Goal: Task Accomplishment & Management: Use online tool/utility

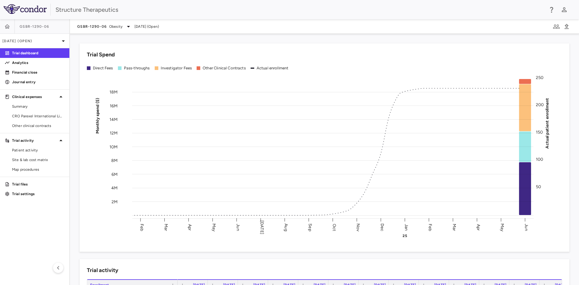
click at [79, 39] on div "Trial Spend Direct Fees Pass-throughs Investigator Fees Other Clinical Contract…" at bounding box center [320, 144] width 497 height 216
click at [74, 40] on div "Trial Spend Direct Fees Pass-throughs Investigator Fees Other Clinical Contract…" at bounding box center [320, 144] width 497 height 216
drag, startPoint x: 71, startPoint y: 34, endPoint x: 81, endPoint y: 44, distance: 13.9
click at [81, 44] on div "Trial Spend Direct Fees Pass-throughs Investigator Fees Other Clinical Contract…" at bounding box center [324, 159] width 509 height 251
drag, startPoint x: 78, startPoint y: 42, endPoint x: 75, endPoint y: 38, distance: 5.1
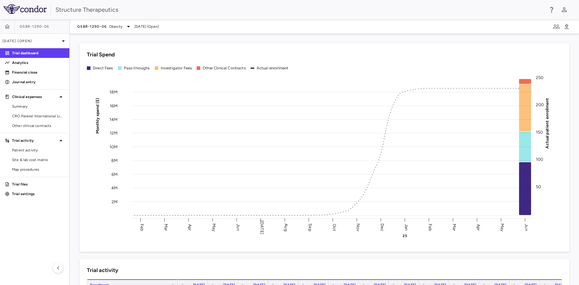
click at [75, 38] on div "Trial Spend Direct Fees Pass-throughs Investigator Fees Other Clinical Contract…" at bounding box center [320, 144] width 497 height 216
click at [76, 39] on div "Trial Spend Direct Fees Pass-throughs Investigator Fees Other Clinical Contract…" at bounding box center [320, 144] width 497 height 216
click at [75, 38] on div "Trial Spend Direct Fees Pass-throughs Investigator Fees Other Clinical Contract…" at bounding box center [320, 144] width 497 height 216
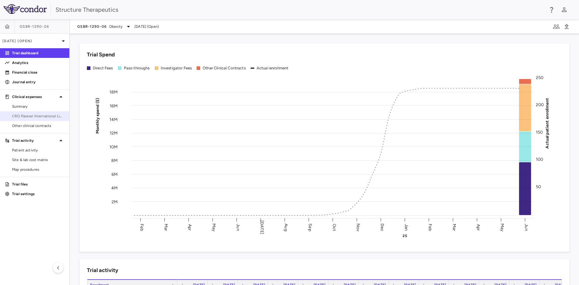
click at [37, 117] on span "CRO Parexel International Limited" at bounding box center [38, 115] width 52 height 5
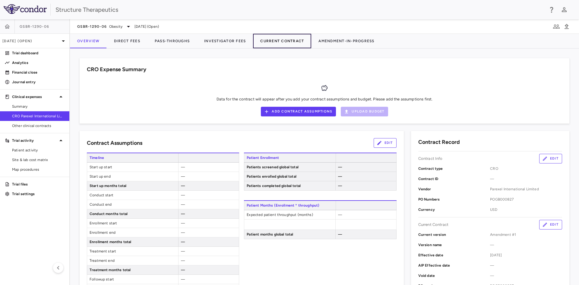
click at [269, 38] on button "Current Contract" at bounding box center [282, 41] width 58 height 14
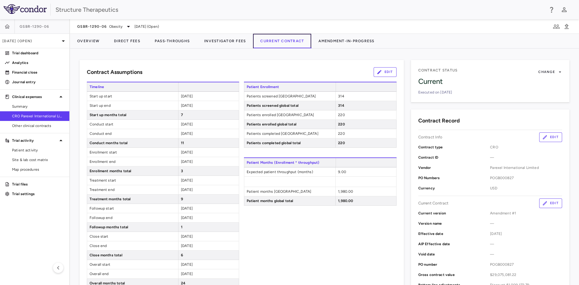
scroll to position [30, 0]
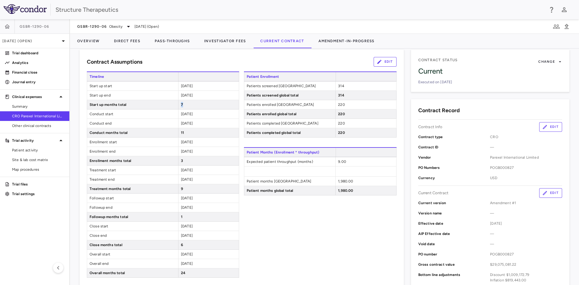
drag, startPoint x: 184, startPoint y: 104, endPoint x: 180, endPoint y: 104, distance: 4.3
click at [180, 104] on div "7" at bounding box center [208, 104] width 61 height 9
drag, startPoint x: 206, startPoint y: 114, endPoint x: 180, endPoint y: 121, distance: 26.9
click at [180, 121] on div "Timeline Start up start [DATE] Start up end [DATE] Start up months total 7 Cond…" at bounding box center [163, 175] width 152 height 206
click at [202, 114] on div "[DATE]" at bounding box center [208, 114] width 61 height 9
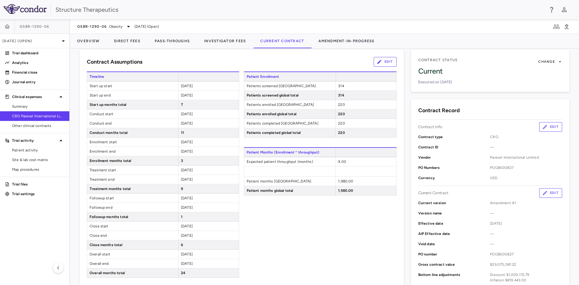
click at [157, 60] on div "Contract Assumptions Edit" at bounding box center [242, 62] width 310 height 10
click at [126, 39] on button "Direct Fees" at bounding box center [127, 41] width 41 height 14
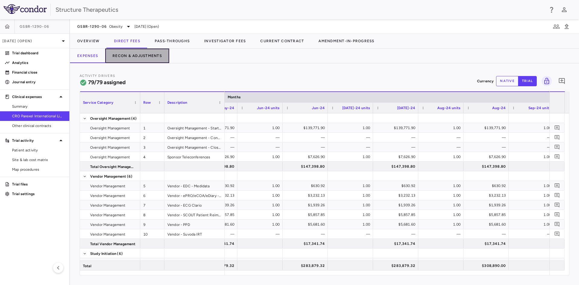
click at [156, 58] on button "Recon & Adjustments" at bounding box center [137, 56] width 64 height 14
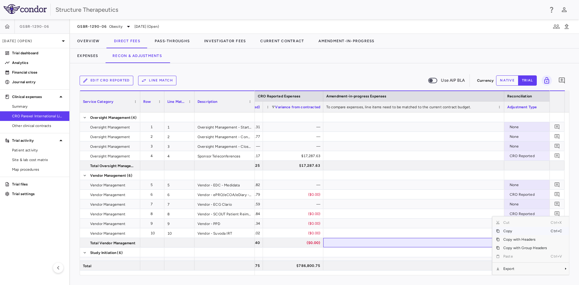
click at [459, 278] on div "Edit CRO reported Line Match Use AIP BLA Currency native trial 0 Service Catego…" at bounding box center [324, 174] width 509 height 222
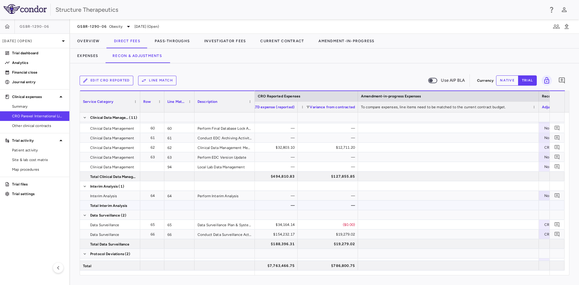
scroll to position [958, 0]
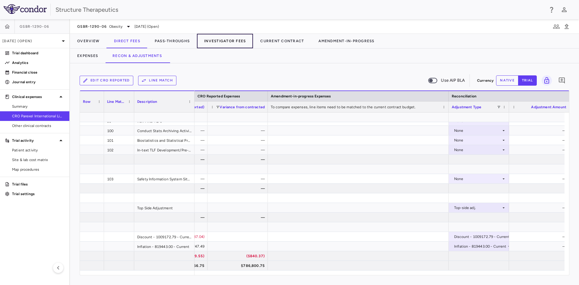
drag, startPoint x: 228, startPoint y: 43, endPoint x: 227, endPoint y: 54, distance: 10.6
click at [228, 43] on button "Investigator Fees" at bounding box center [225, 41] width 56 height 14
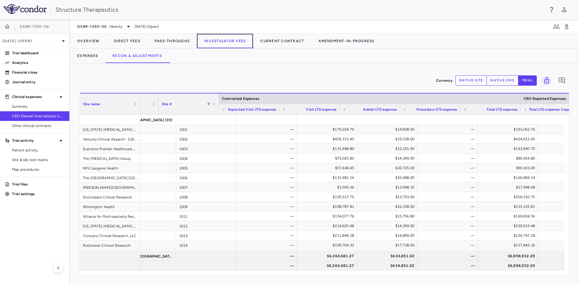
scroll to position [0, 42]
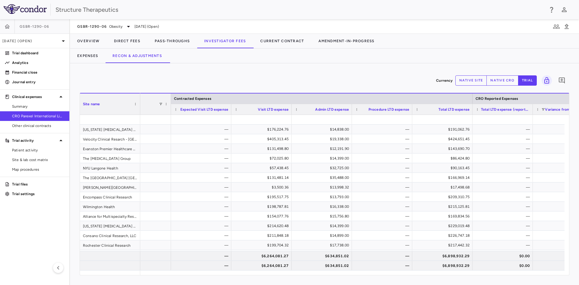
drag, startPoint x: 352, startPoint y: 276, endPoint x: 418, endPoint y: 282, distance: 66.0
click at [418, 282] on div "Currency native site native cro trial 0 Region Drag here to set column labels S…" at bounding box center [324, 174] width 509 height 222
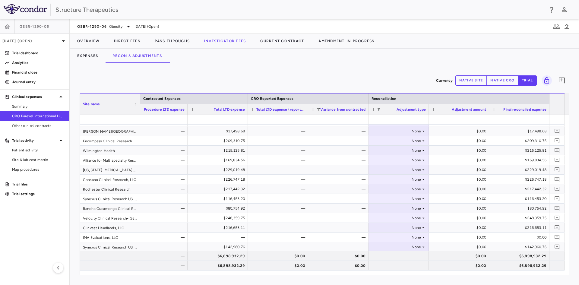
scroll to position [241, 0]
drag, startPoint x: 250, startPoint y: 67, endPoint x: 253, endPoint y: 70, distance: 4.3
click at [250, 67] on div "Currency native site native cro trial 0 Region Drag here to set column labels S…" at bounding box center [324, 174] width 509 height 222
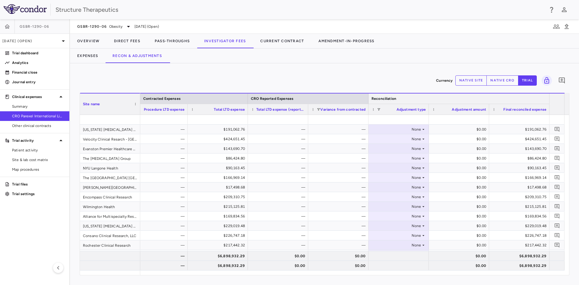
click at [458, 103] on div "Reconciliation" at bounding box center [459, 98] width 181 height 11
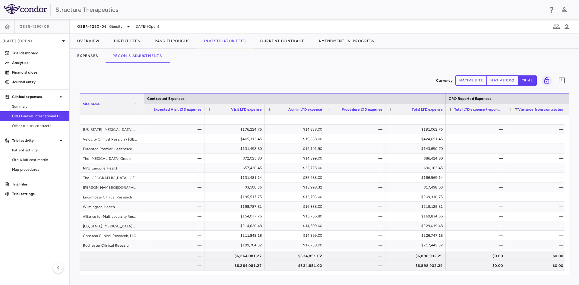
scroll to position [0, 0]
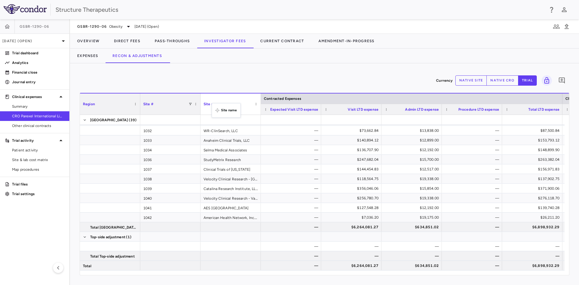
drag, startPoint x: 109, startPoint y: 99, endPoint x: 215, endPoint y: 107, distance: 105.9
click at [256, 104] on span at bounding box center [256, 104] width 4 height 4
click at [270, 75] on div "Currency native site native cro trial 0" at bounding box center [325, 80] width 490 height 15
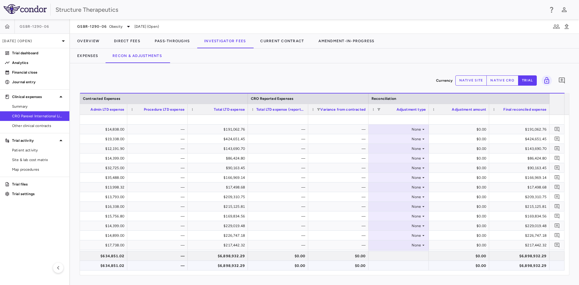
drag, startPoint x: 430, startPoint y: 275, endPoint x: 386, endPoint y: 269, distance: 44.8
click at [386, 269] on div "Region Drag here to set column labels Contracted Expenses CRO Reported Expenses…" at bounding box center [325, 184] width 490 height 183
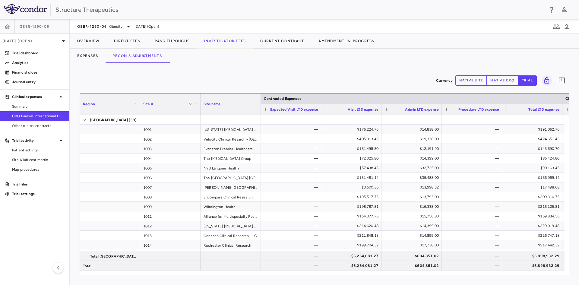
click at [196, 107] on div "Site #" at bounding box center [170, 104] width 54 height 21
click at [198, 104] on span at bounding box center [196, 104] width 4 height 4
click at [239, 134] on span "Pin Column" at bounding box center [224, 134] width 49 height 8
click at [269, 145] on span "Pin Left" at bounding box center [273, 145] width 23 height 8
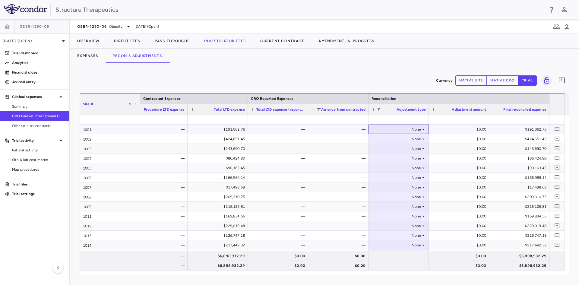
click at [416, 129] on div "None" at bounding box center [397, 130] width 47 height 10
click at [390, 152] on div "Other" at bounding box center [387, 150] width 13 height 5
click at [455, 128] on div "$0.00" at bounding box center [460, 130] width 52 height 10
click at [393, 128] on div "Other" at bounding box center [397, 130] width 47 height 10
click at [455, 128] on div at bounding box center [289, 142] width 579 height 285
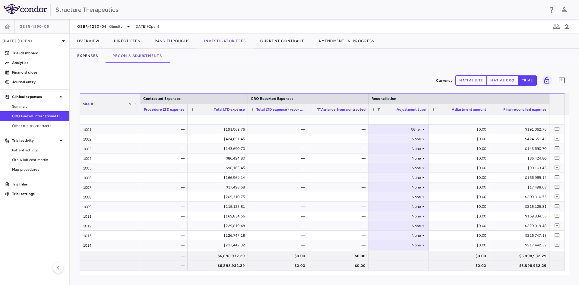
click at [476, 77] on button "native site" at bounding box center [472, 80] width 32 height 10
click at [459, 129] on div "$0.00" at bounding box center [460, 130] width 52 height 10
click at [463, 129] on div "$0.00" at bounding box center [460, 130] width 52 height 10
click at [489, 131] on div "$0.00" at bounding box center [459, 129] width 60 height 9
click at [482, 129] on div "$0.00" at bounding box center [460, 130] width 52 height 10
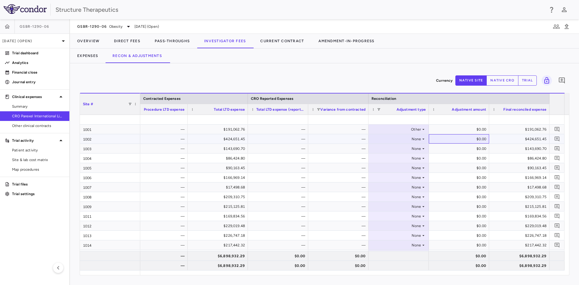
click at [470, 136] on div "$0.00" at bounding box center [460, 139] width 52 height 10
click at [471, 123] on div at bounding box center [459, 119] width 54 height 9
click at [470, 130] on div "$0.00" at bounding box center [460, 130] width 52 height 10
click at [504, 87] on div "Currency native site native cro trial 0" at bounding box center [325, 80] width 490 height 15
click at [508, 83] on button "native cro" at bounding box center [503, 80] width 32 height 10
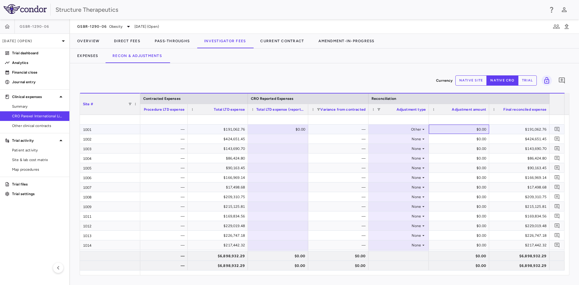
click at [459, 130] on div "$0.00" at bounding box center [460, 130] width 52 height 10
type input "****"
click at [470, 130] on div "$100.00" at bounding box center [460, 130] width 52 height 10
type input "*"
click at [461, 138] on div "$0.00" at bounding box center [460, 139] width 52 height 10
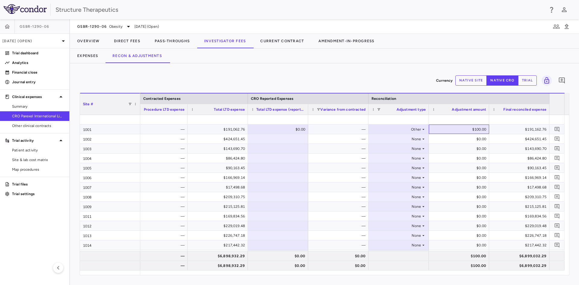
click at [464, 129] on div "$100.00" at bounding box center [460, 130] width 52 height 10
click at [423, 128] on icon at bounding box center [423, 129] width 5 height 5
click at [410, 140] on li "None" at bounding box center [399, 140] width 60 height 9
click at [398, 67] on div "Currency native site native cro trial 0 Press ENTER to sort. Press ALT DOWN to …" at bounding box center [324, 174] width 509 height 222
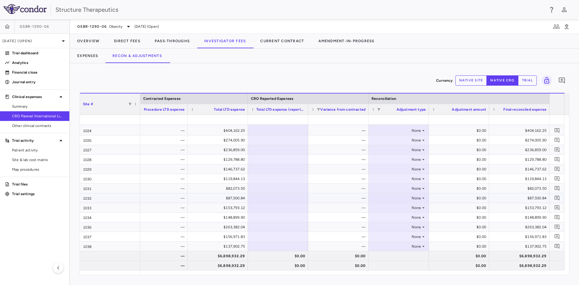
scroll to position [249, 0]
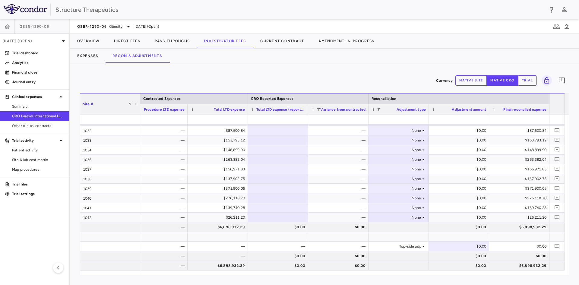
click at [179, 84] on div "Currency native site native cro trial 0" at bounding box center [325, 80] width 490 height 15
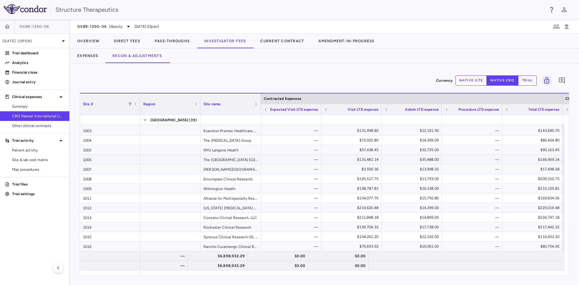
scroll to position [0, 0]
click at [199, 81] on div "Currency native site native cro trial 0" at bounding box center [325, 80] width 490 height 15
click at [123, 40] on button "Direct Fees" at bounding box center [127, 41] width 41 height 14
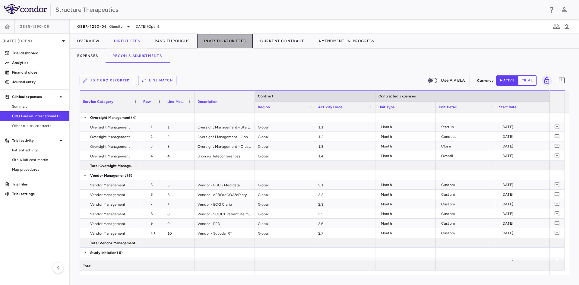
click at [228, 45] on button "Investigator Fees" at bounding box center [225, 41] width 56 height 14
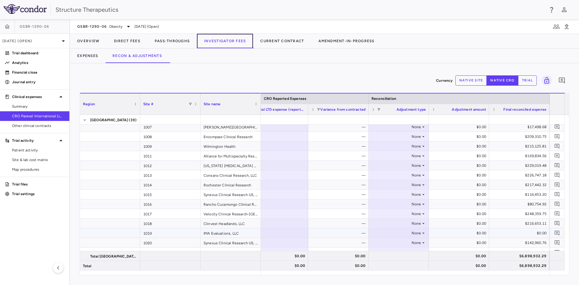
scroll to position [85, 0]
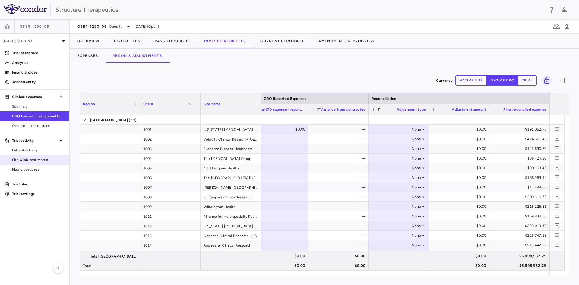
click at [35, 158] on span "Site & lab cost matrix" at bounding box center [38, 159] width 52 height 5
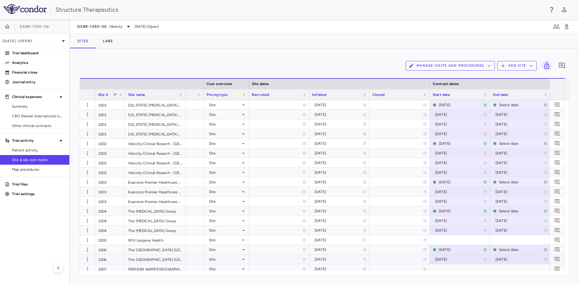
scroll to position [27, 0]
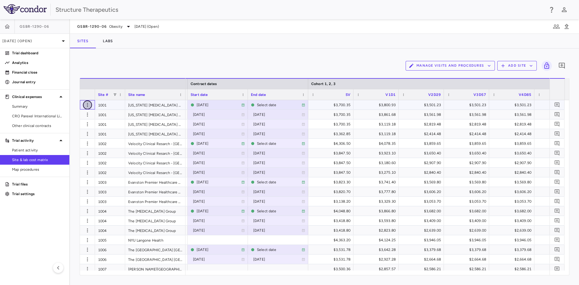
click at [89, 106] on icon "button" at bounding box center [87, 105] width 6 height 6
click at [130, 72] on div at bounding box center [289, 142] width 579 height 285
click at [88, 113] on icon "button" at bounding box center [87, 115] width 6 height 6
click at [121, 65] on div at bounding box center [289, 142] width 579 height 285
click at [89, 114] on icon "button" at bounding box center [87, 115] width 6 height 6
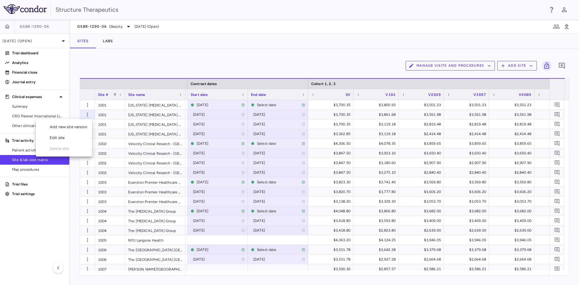
click at [185, 72] on div at bounding box center [289, 142] width 579 height 285
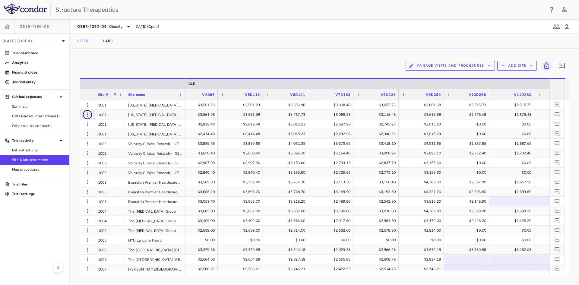
scroll to position [0, 1537]
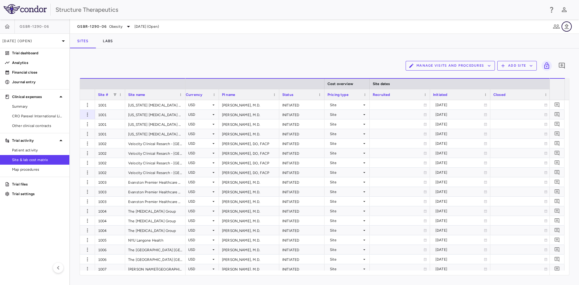
click at [567, 26] on icon "button" at bounding box center [567, 26] width 4 height 5
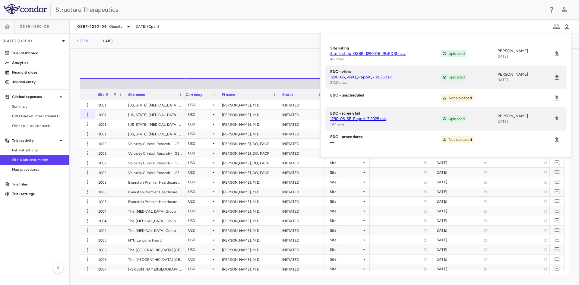
click at [301, 54] on div "Manage Visits and Procedures Add Site 0 Drag here to set row groups Drag here t…" at bounding box center [324, 167] width 509 height 237
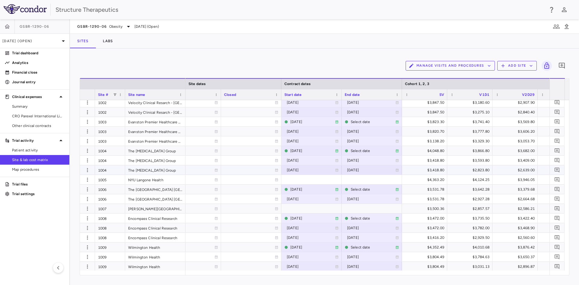
scroll to position [0, 0]
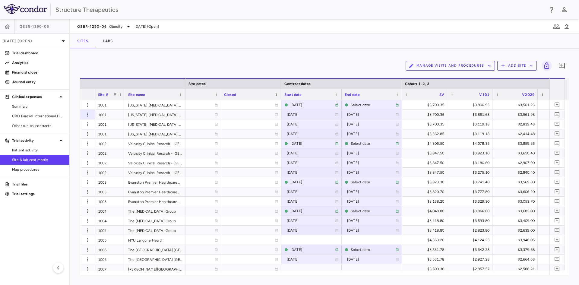
click at [147, 62] on div "Manage Visits and Procedures Add Site 0" at bounding box center [325, 65] width 490 height 15
click at [80, 67] on div "Manage Visits and Procedures Add Site 0" at bounding box center [325, 65] width 490 height 15
drag, startPoint x: 77, startPoint y: 75, endPoint x: 85, endPoint y: 71, distance: 8.6
click at [85, 71] on div "Manage Visits and Procedures Add Site 0 Drag here to set row groups Drag here t…" at bounding box center [324, 167] width 509 height 237
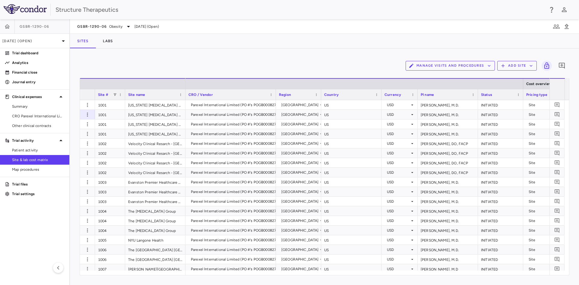
click at [216, 12] on div "Structure Therapeutics" at bounding box center [300, 9] width 489 height 9
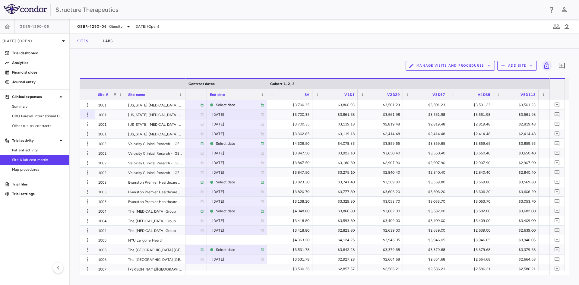
scroll to position [0, 624]
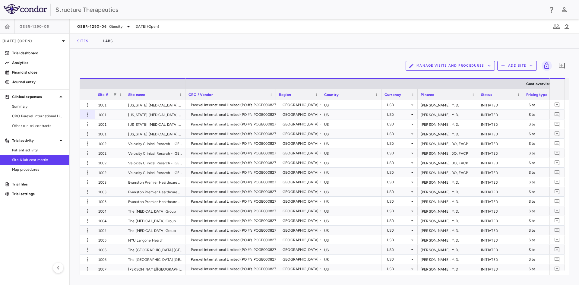
click at [138, 61] on div "Manage Visits and Procedures Add Site 0" at bounding box center [325, 65] width 490 height 15
click at [110, 43] on button "Labs" at bounding box center [108, 41] width 24 height 14
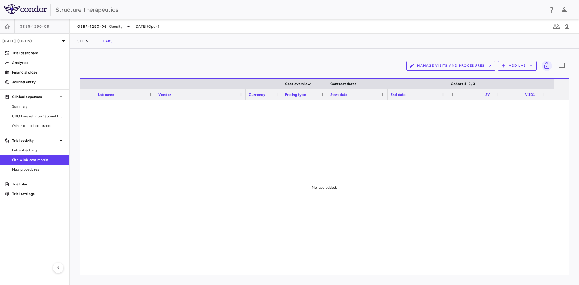
click at [528, 65] on button "Add Lab" at bounding box center [517, 66] width 39 height 10
click at [519, 80] on li "Add new lab" at bounding box center [515, 79] width 23 height 9
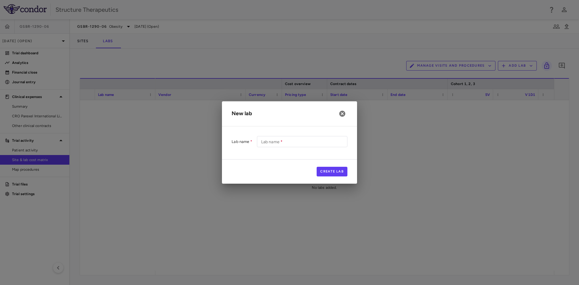
click at [278, 140] on div "Lab name   * Lab name   *" at bounding box center [302, 141] width 91 height 11
type input "******"
click at [334, 173] on button "Create Lab" at bounding box center [332, 172] width 31 height 10
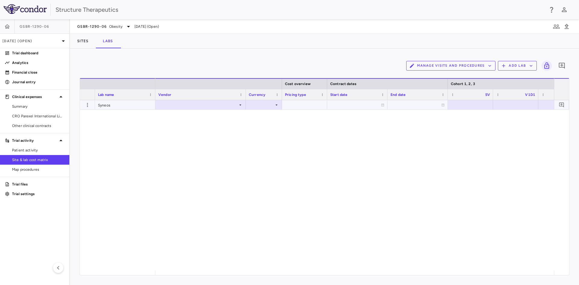
click at [239, 103] on icon at bounding box center [240, 105] width 5 height 5
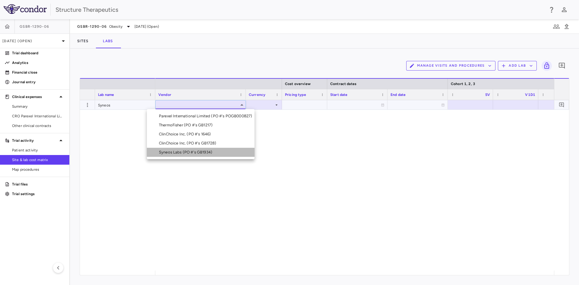
click at [194, 151] on div "Syneos Labs (PO #'s GB1934)" at bounding box center [187, 152] width 56 height 5
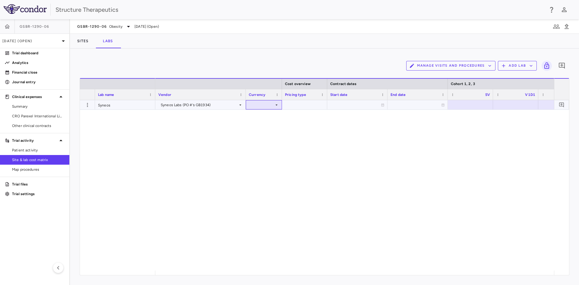
click at [279, 105] on div at bounding box center [264, 104] width 36 height 9
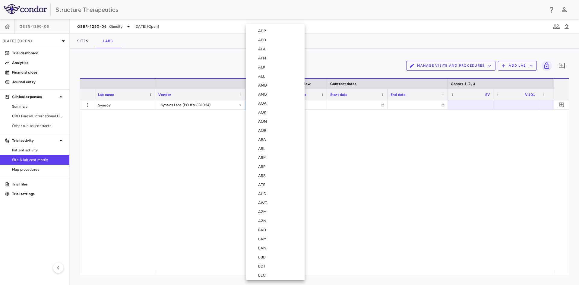
scroll to position [2151, 0]
click at [267, 184] on li "USD" at bounding box center [275, 188] width 59 height 9
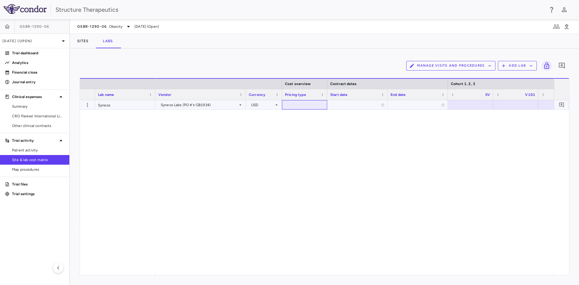
click at [320, 103] on div at bounding box center [304, 104] width 45 height 9
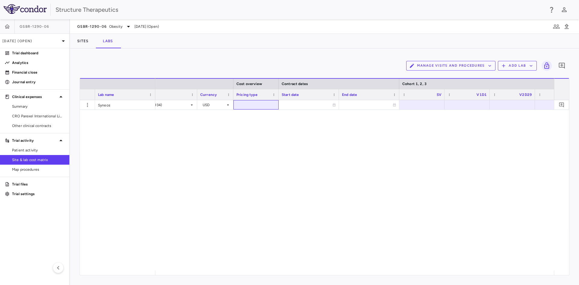
scroll to position [0, 70]
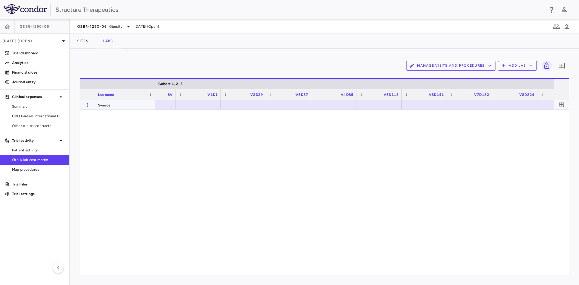
click at [168, 104] on div at bounding box center [152, 104] width 39 height 9
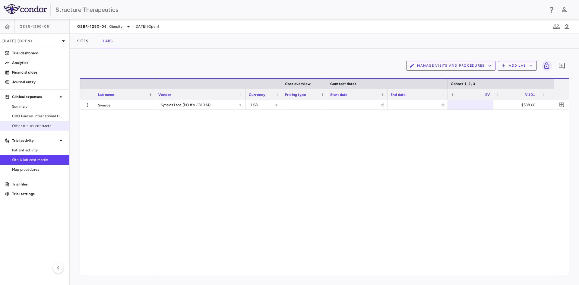
click at [40, 124] on span "Other clinical contracts" at bounding box center [38, 125] width 52 height 5
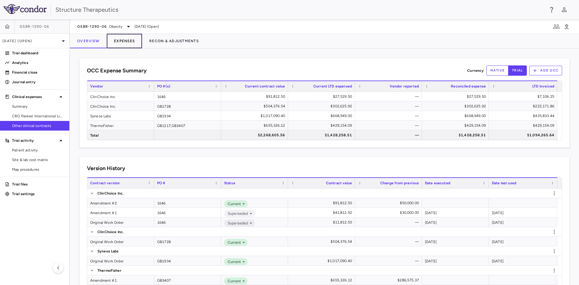
click at [116, 42] on button "Expenses" at bounding box center [124, 41] width 35 height 14
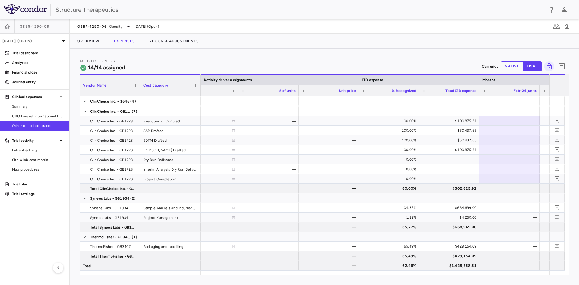
drag, startPoint x: 282, startPoint y: 275, endPoint x: 241, endPoint y: 275, distance: 40.4
click at [241, 275] on div "Activity Drivers 14/14 assigned Currency native trial 0 Vendor Name Drag here t…" at bounding box center [324, 167] width 509 height 237
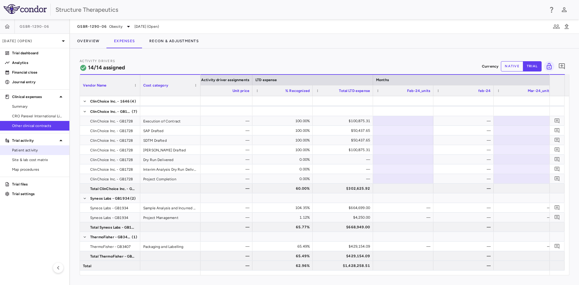
click at [40, 150] on span "Patient activity" at bounding box center [38, 150] width 52 height 5
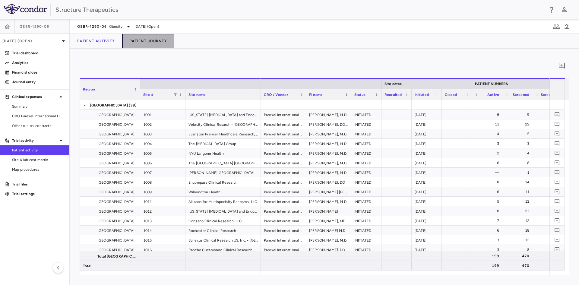
click at [163, 43] on button "Patient Journey" at bounding box center [148, 41] width 52 height 14
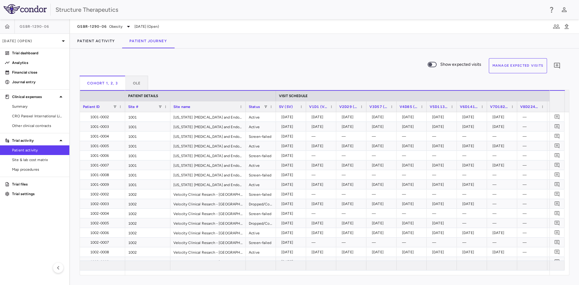
click at [93, 56] on div "Show expected visits Manage Expected Visits 0 Cohort 1, 2, 3 OLE Drag here to s…" at bounding box center [324, 167] width 509 height 237
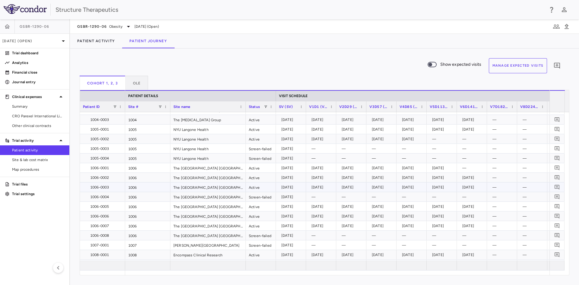
scroll to position [422, 0]
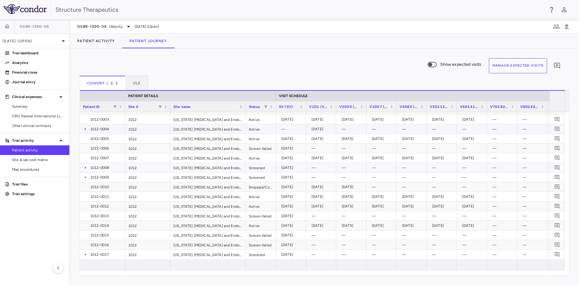
scroll to position [875, 0]
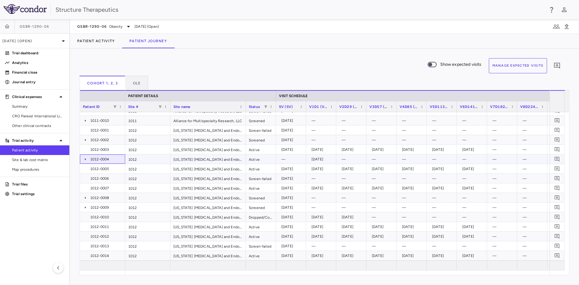
click at [85, 160] on icon at bounding box center [85, 159] width 1 height 2
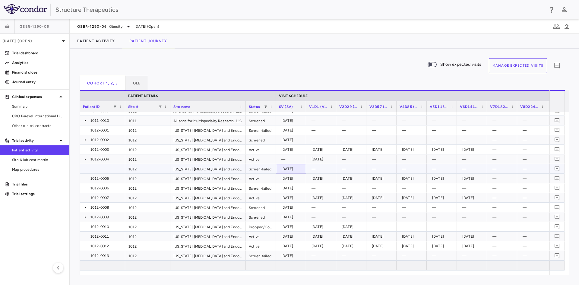
drag, startPoint x: 280, startPoint y: 168, endPoint x: 295, endPoint y: 167, distance: 15.2
click at [295, 167] on div "[DATE]" at bounding box center [291, 168] width 24 height 9
drag, startPoint x: 312, startPoint y: 159, endPoint x: 318, endPoint y: 159, distance: 6.6
click at [318, 159] on div "[DATE]" at bounding box center [323, 159] width 22 height 10
click at [297, 161] on div "—" at bounding box center [292, 159] width 22 height 10
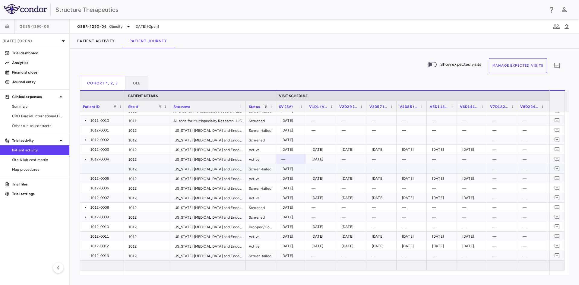
click at [290, 171] on div "[DATE]" at bounding box center [292, 169] width 22 height 10
click at [84, 140] on icon at bounding box center [85, 140] width 5 height 5
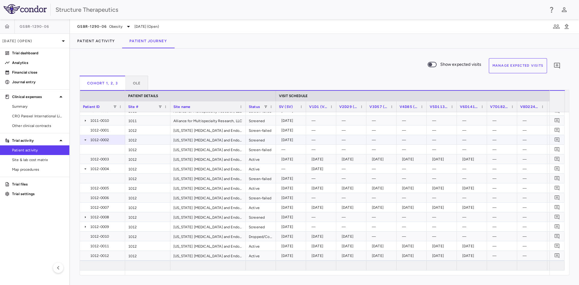
click at [84, 140] on icon at bounding box center [85, 140] width 5 height 5
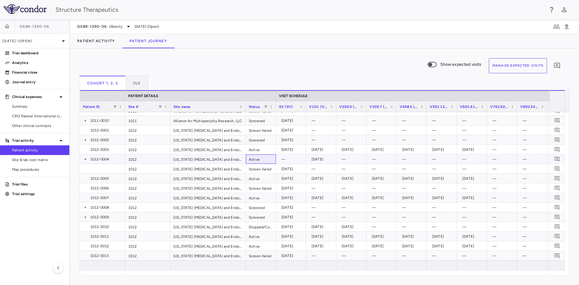
click at [258, 162] on div "Active" at bounding box center [261, 158] width 30 height 9
click at [319, 158] on div "[DATE]" at bounding box center [323, 159] width 22 height 10
click at [288, 170] on div "[DATE]" at bounding box center [292, 169] width 22 height 10
click at [84, 208] on icon at bounding box center [85, 207] width 5 height 5
click at [285, 206] on div "[DATE]" at bounding box center [292, 208] width 22 height 10
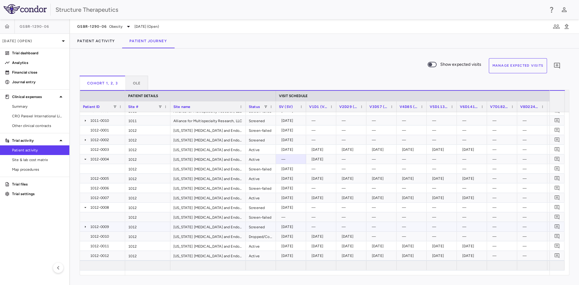
click at [84, 226] on icon at bounding box center [85, 226] width 5 height 5
click at [85, 209] on icon at bounding box center [85, 207] width 5 height 5
click at [85, 141] on icon at bounding box center [85, 140] width 5 height 5
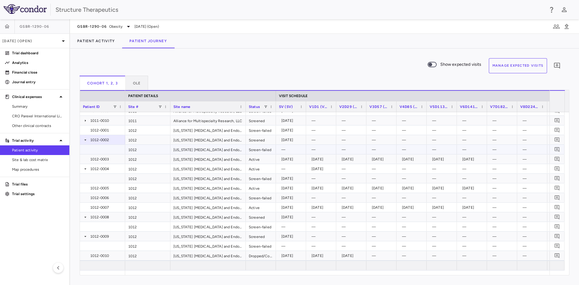
click at [291, 148] on div "—" at bounding box center [292, 150] width 22 height 10
click at [282, 178] on div "[DATE]" at bounding box center [292, 179] width 22 height 10
click at [319, 170] on div "[DATE]" at bounding box center [323, 169] width 22 height 10
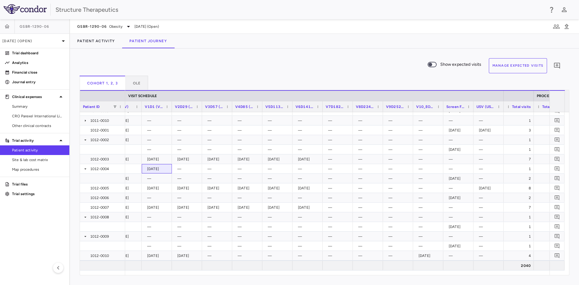
scroll to position [0, 152]
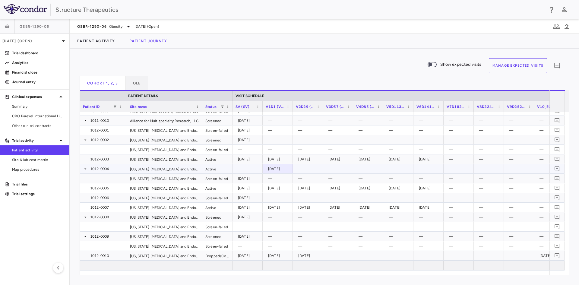
click at [260, 172] on div "—" at bounding box center [248, 168] width 30 height 9
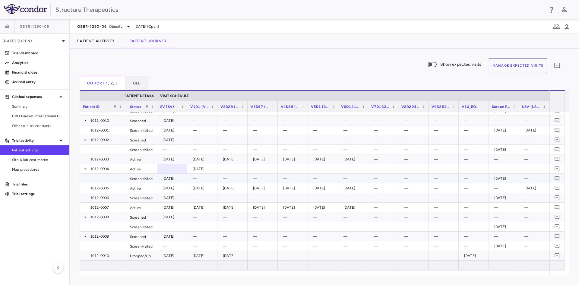
click at [509, 180] on div "[DATE]" at bounding box center [505, 179] width 22 height 10
click at [198, 169] on div "[DATE]" at bounding box center [204, 169] width 22 height 10
click at [180, 178] on div "[DATE]" at bounding box center [174, 179] width 22 height 10
click at [164, 169] on div "—" at bounding box center [174, 169] width 22 height 10
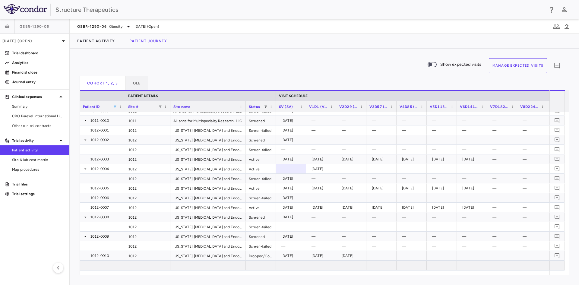
click at [116, 107] on span at bounding box center [115, 107] width 4 height 4
click at [129, 129] on div "(Select All)" at bounding box center [145, 129] width 49 height 4
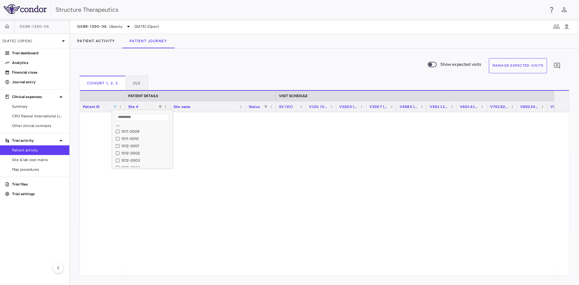
scroll to position [676, 0]
click at [136, 155] on div "1012-0004" at bounding box center [145, 156] width 49 height 4
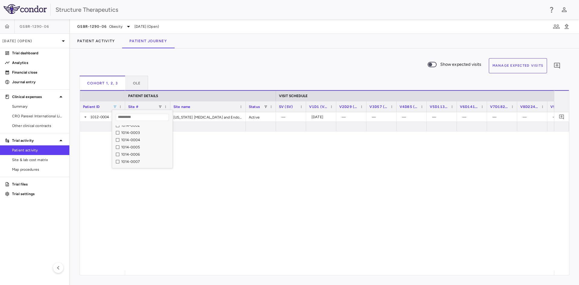
scroll to position [917, 0]
click at [135, 160] on div "1014-0007" at bounding box center [145, 160] width 49 height 4
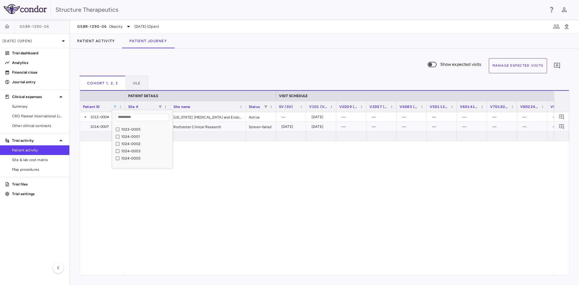
scroll to position [1641, 0]
click at [135, 153] on div "1024-0002" at bounding box center [145, 153] width 49 height 4
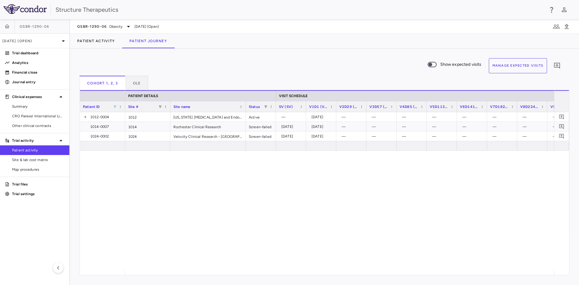
click at [253, 183] on div "1012 Iowa Diabetes and Endocrinology Research Center Active — 2025-01-02 — — — …" at bounding box center [339, 191] width 429 height 158
click at [320, 126] on div "[DATE]" at bounding box center [323, 127] width 22 height 10
click at [84, 118] on icon at bounding box center [85, 117] width 5 height 5
click at [86, 116] on icon at bounding box center [85, 117] width 5 height 5
click at [85, 117] on icon at bounding box center [85, 117] width 5 height 5
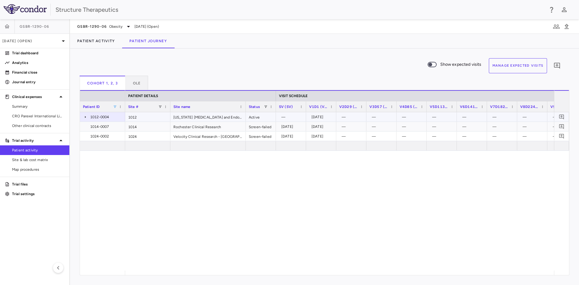
click at [85, 117] on icon at bounding box center [85, 117] width 1 height 2
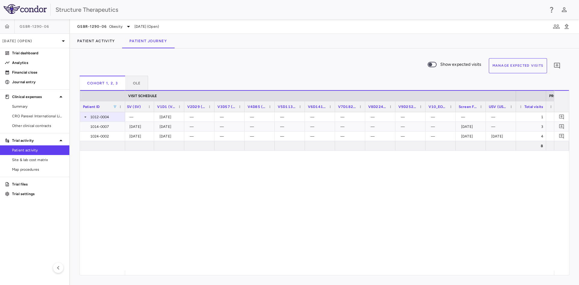
scroll to position [0, 171]
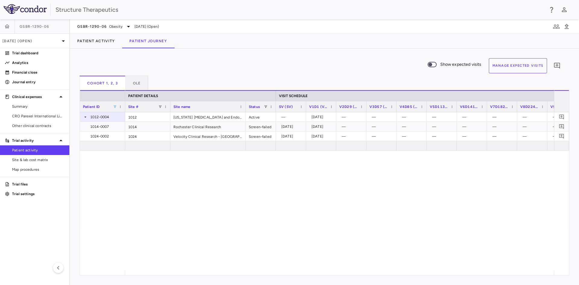
click at [115, 106] on span at bounding box center [115, 107] width 4 height 4
click at [126, 129] on div "(Select All)" at bounding box center [145, 129] width 49 height 4
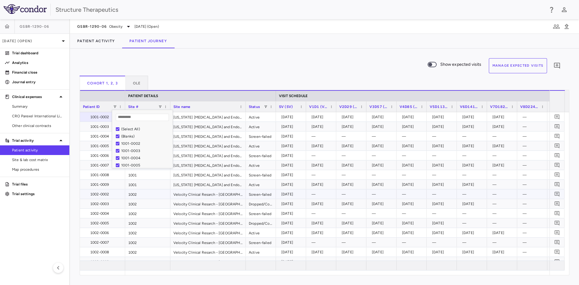
click at [168, 191] on div "1002" at bounding box center [147, 193] width 45 height 9
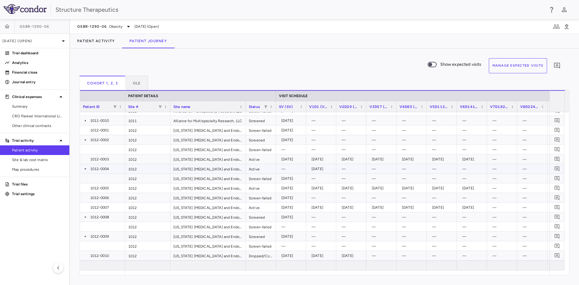
click at [101, 169] on div "1012-0004" at bounding box center [106, 169] width 32 height 10
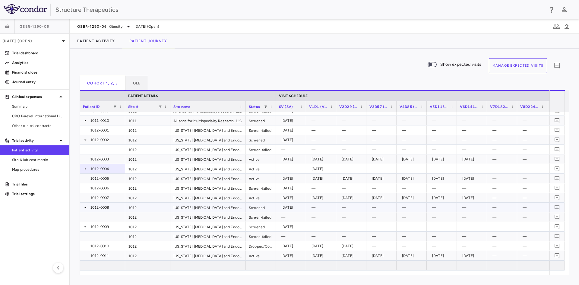
click at [85, 207] on icon at bounding box center [85, 207] width 5 height 5
click at [86, 169] on icon at bounding box center [85, 169] width 1 height 2
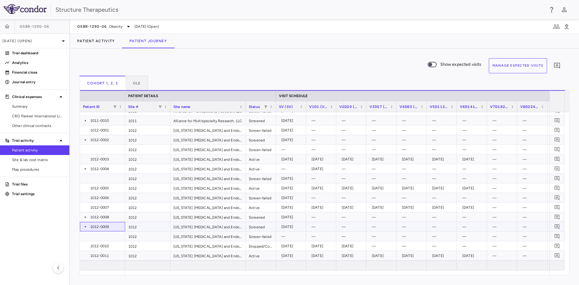
click at [84, 228] on icon at bounding box center [85, 226] width 5 height 5
click at [85, 140] on icon at bounding box center [85, 139] width 2 height 1
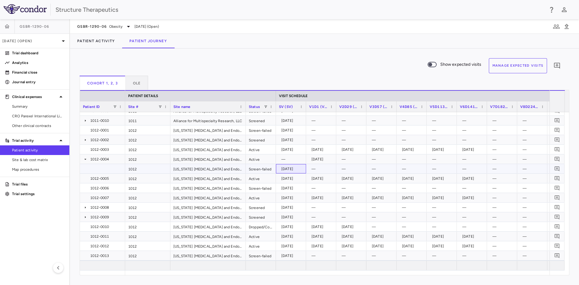
click at [295, 168] on div "[DATE]" at bounding box center [292, 169] width 22 height 10
click at [297, 159] on div "—" at bounding box center [292, 159] width 22 height 10
click at [319, 159] on div "[DATE]" at bounding box center [323, 159] width 22 height 10
click at [300, 167] on div "[DATE]" at bounding box center [292, 169] width 22 height 10
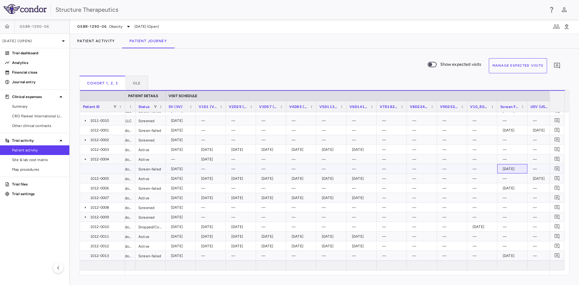
click at [514, 171] on div "[DATE]" at bounding box center [514, 169] width 22 height 10
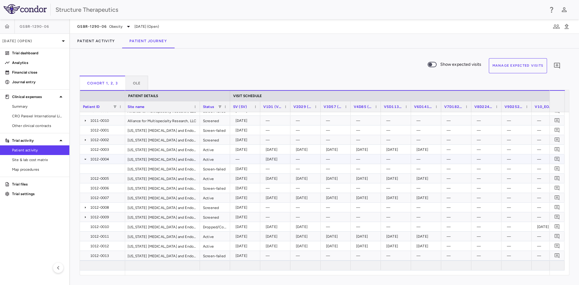
click at [265, 161] on div "[DATE]" at bounding box center [275, 159] width 24 height 9
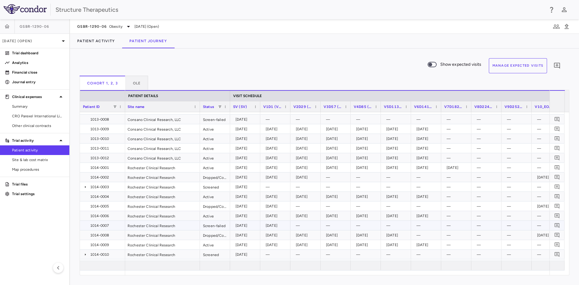
click at [129, 224] on div "Rochester Clinical Research" at bounding box center [162, 225] width 75 height 9
click at [111, 223] on div "1014-0007" at bounding box center [103, 226] width 37 height 10
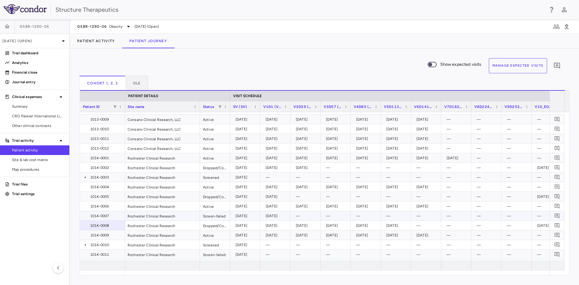
click at [116, 217] on div "1014-0007" at bounding box center [103, 216] width 37 height 10
click at [443, 63] on span "Show expected visits" at bounding box center [460, 64] width 41 height 7
drag, startPoint x: 467, startPoint y: 215, endPoint x: 431, endPoint y: 217, distance: 35.6
click at [448, 215] on div "2025-06-29" at bounding box center [458, 216] width 22 height 10
click at [327, 218] on div "[DATE]" at bounding box center [337, 216] width 22 height 10
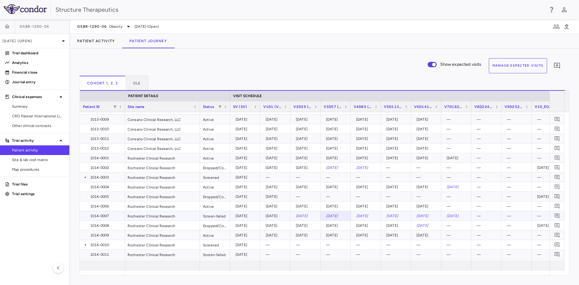
click at [306, 215] on div "[DATE]" at bounding box center [307, 216] width 22 height 10
click at [287, 215] on div "[DATE]" at bounding box center [277, 216] width 22 height 10
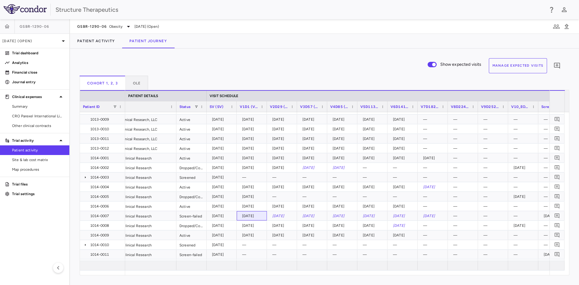
scroll to position [0, 72]
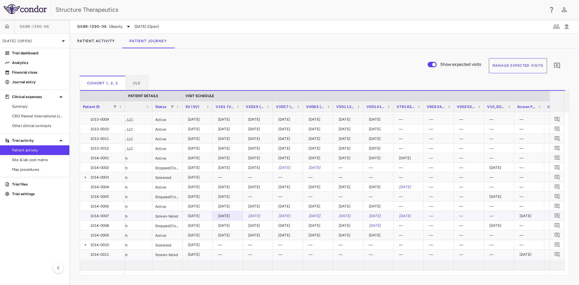
click at [534, 217] on div "[DATE]" at bounding box center [531, 216] width 22 height 10
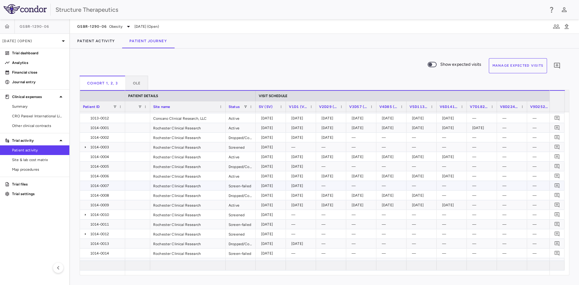
click at [307, 185] on div "[DATE]" at bounding box center [302, 186] width 22 height 10
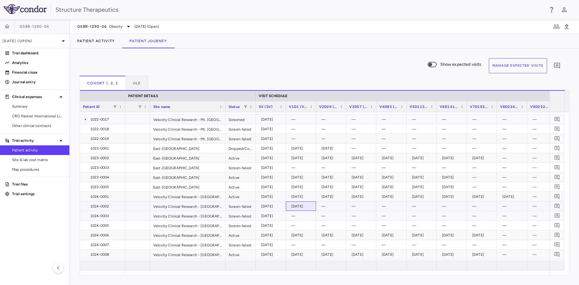
click at [298, 204] on div "[DATE]" at bounding box center [302, 207] width 22 height 10
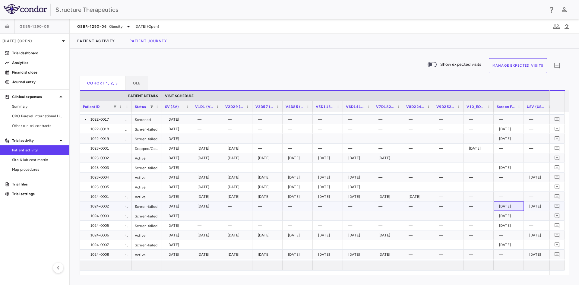
click at [514, 208] on div "[DATE]" at bounding box center [510, 207] width 22 height 10
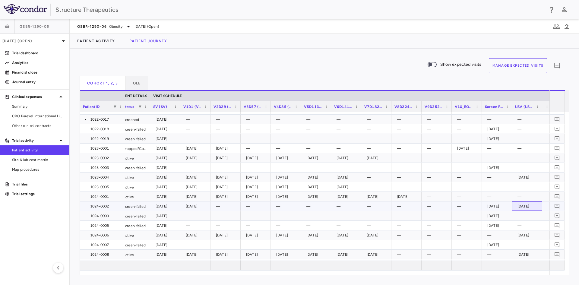
click at [528, 207] on div "[DATE]" at bounding box center [529, 207] width 22 height 10
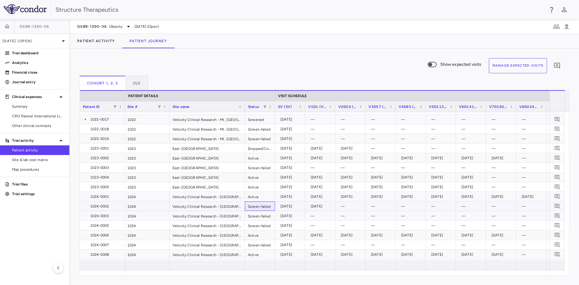
click at [259, 204] on div "Screen-failed" at bounding box center [260, 206] width 30 height 9
click at [339, 207] on div "—" at bounding box center [350, 206] width 24 height 9
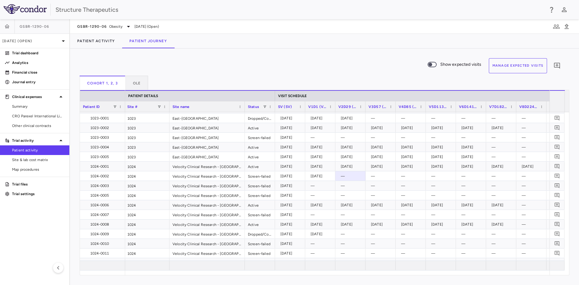
click at [162, 66] on div "Show expected visits Manage Expected Visits 0" at bounding box center [322, 66] width 485 height 17
click at [185, 54] on div "Show expected visits Manage Expected Visits 0 Cohort 1, 2, 3 OLE Press SPACE to…" at bounding box center [324, 167] width 509 height 237
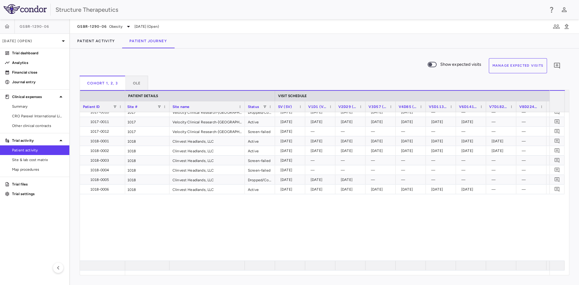
scroll to position [1388, 0]
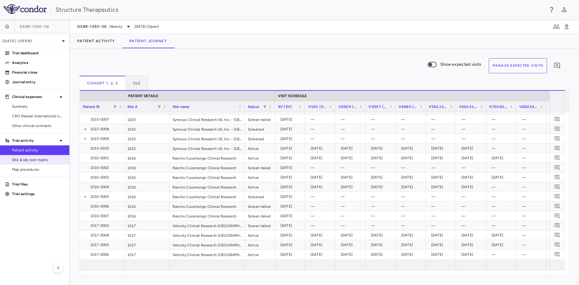
click at [34, 158] on span "Site & lab cost matrix" at bounding box center [38, 159] width 52 height 5
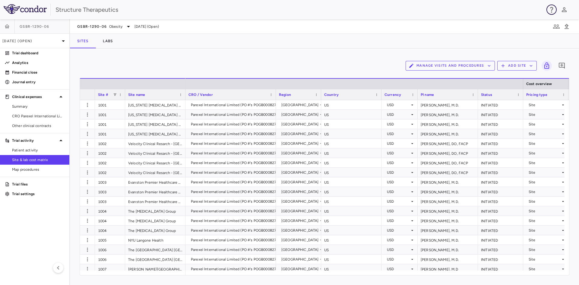
click at [552, 10] on icon "button" at bounding box center [551, 10] width 3 height 6
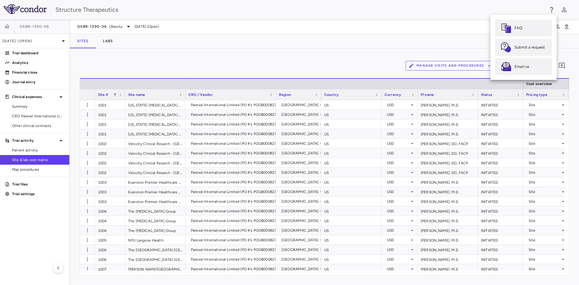
click at [276, 51] on div at bounding box center [289, 142] width 579 height 285
